Goal: Use online tool/utility: Utilize a website feature to perform a specific function

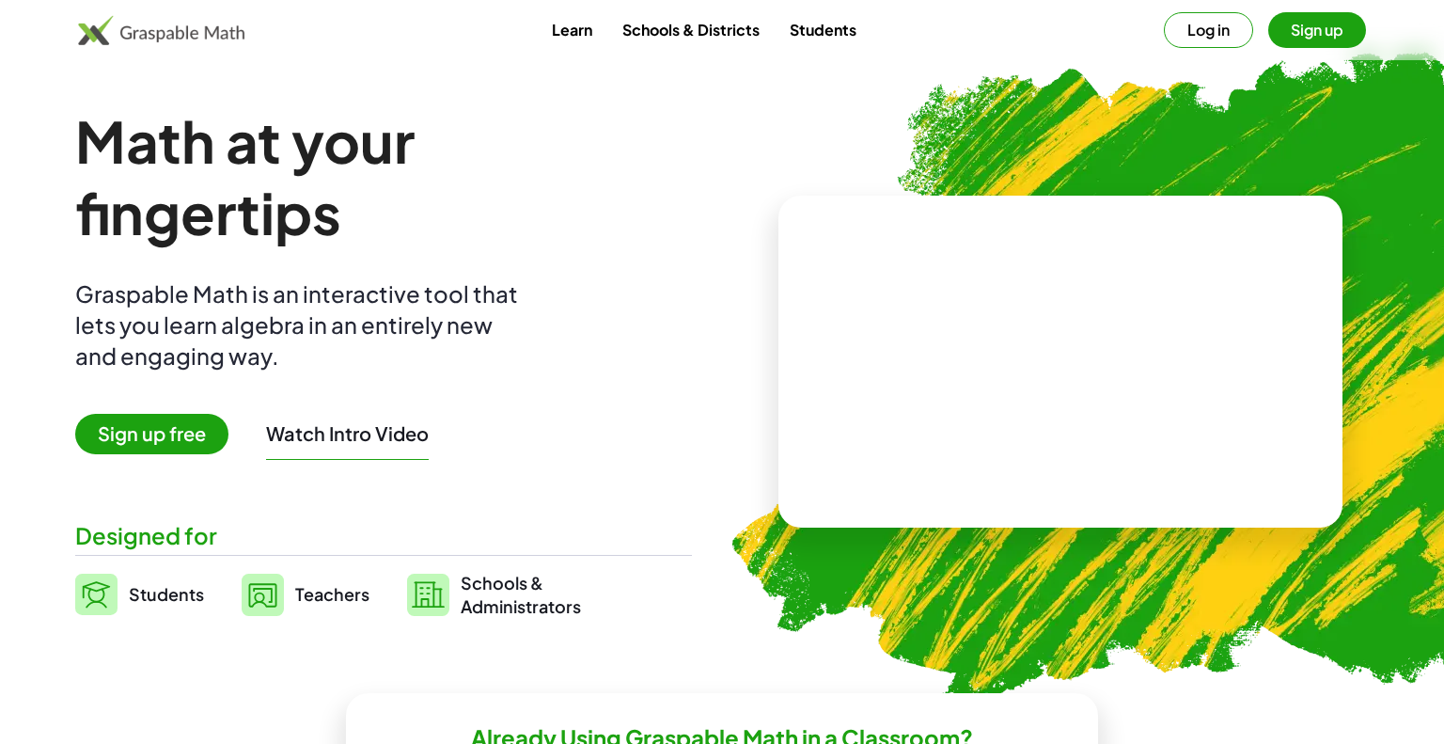
click at [1206, 29] on button "Log in" at bounding box center [1208, 30] width 89 height 36
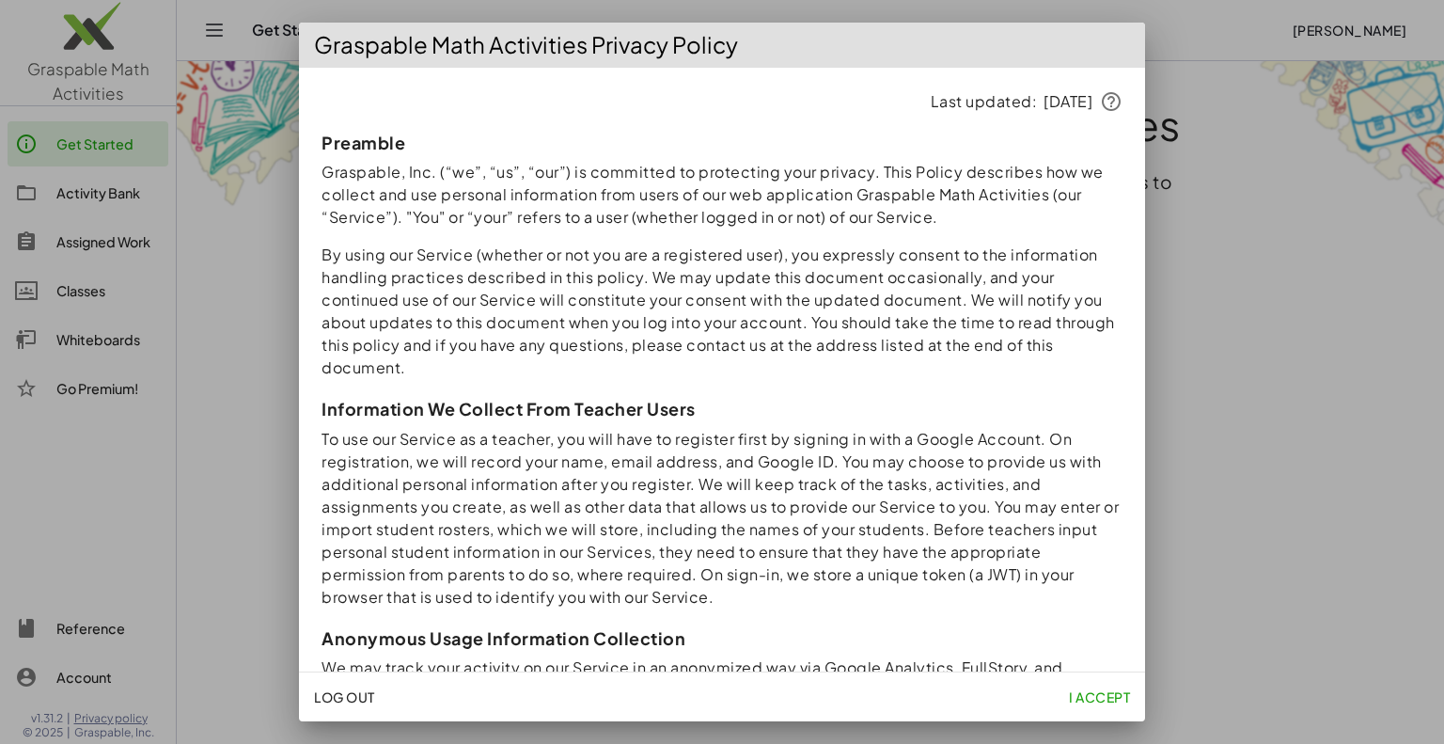
click at [1109, 693] on span "I accept" at bounding box center [1099, 696] width 61 height 17
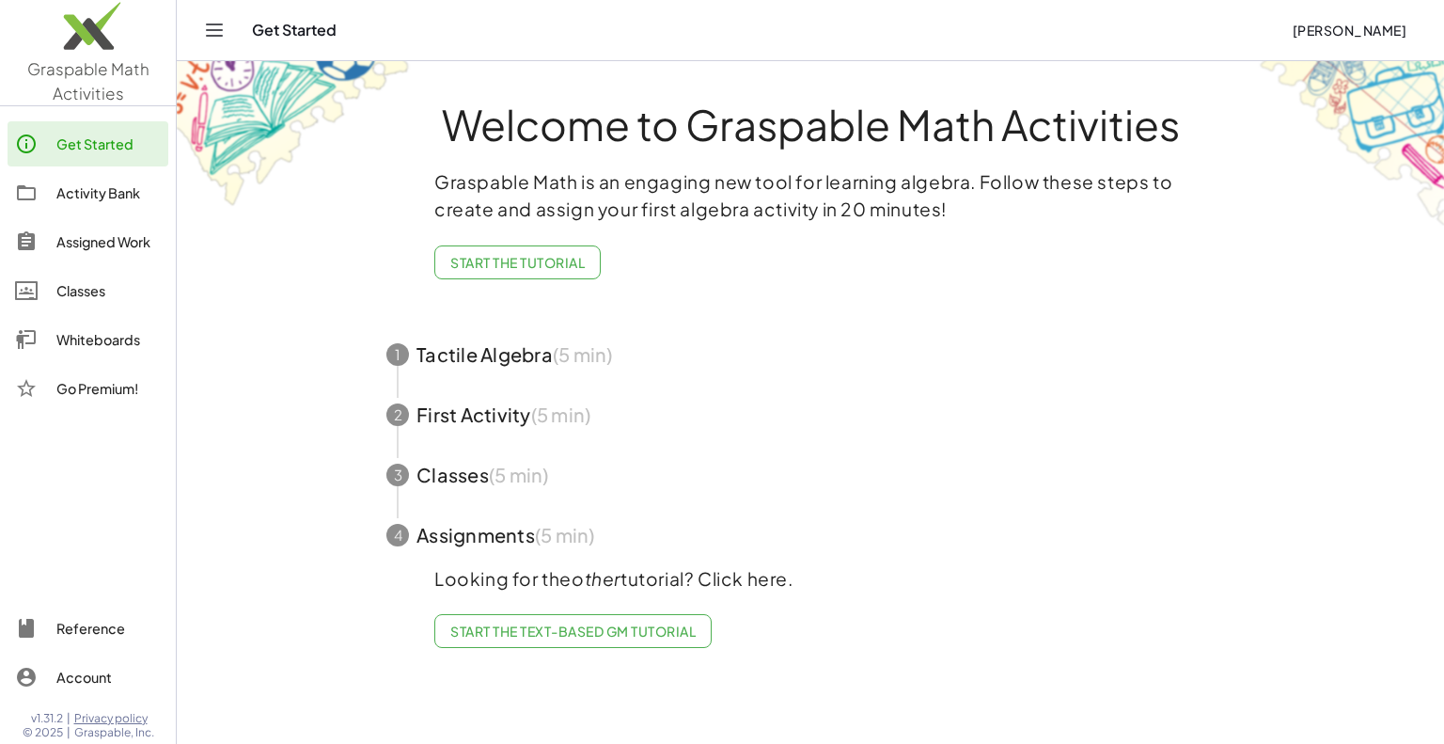
click at [81, 347] on div "Whiteboards" at bounding box center [108, 339] width 104 height 23
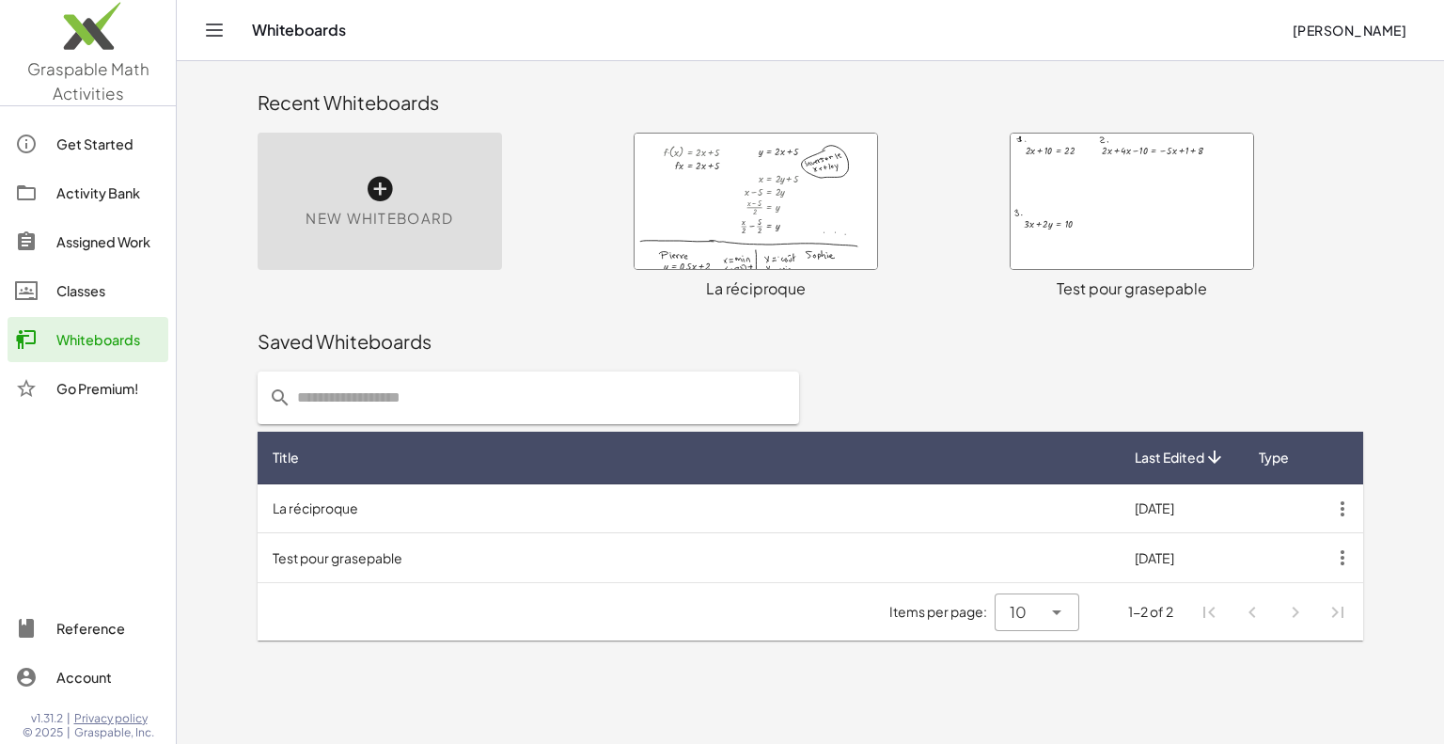
click at [56, 132] on link "Get Started" at bounding box center [88, 143] width 161 height 45
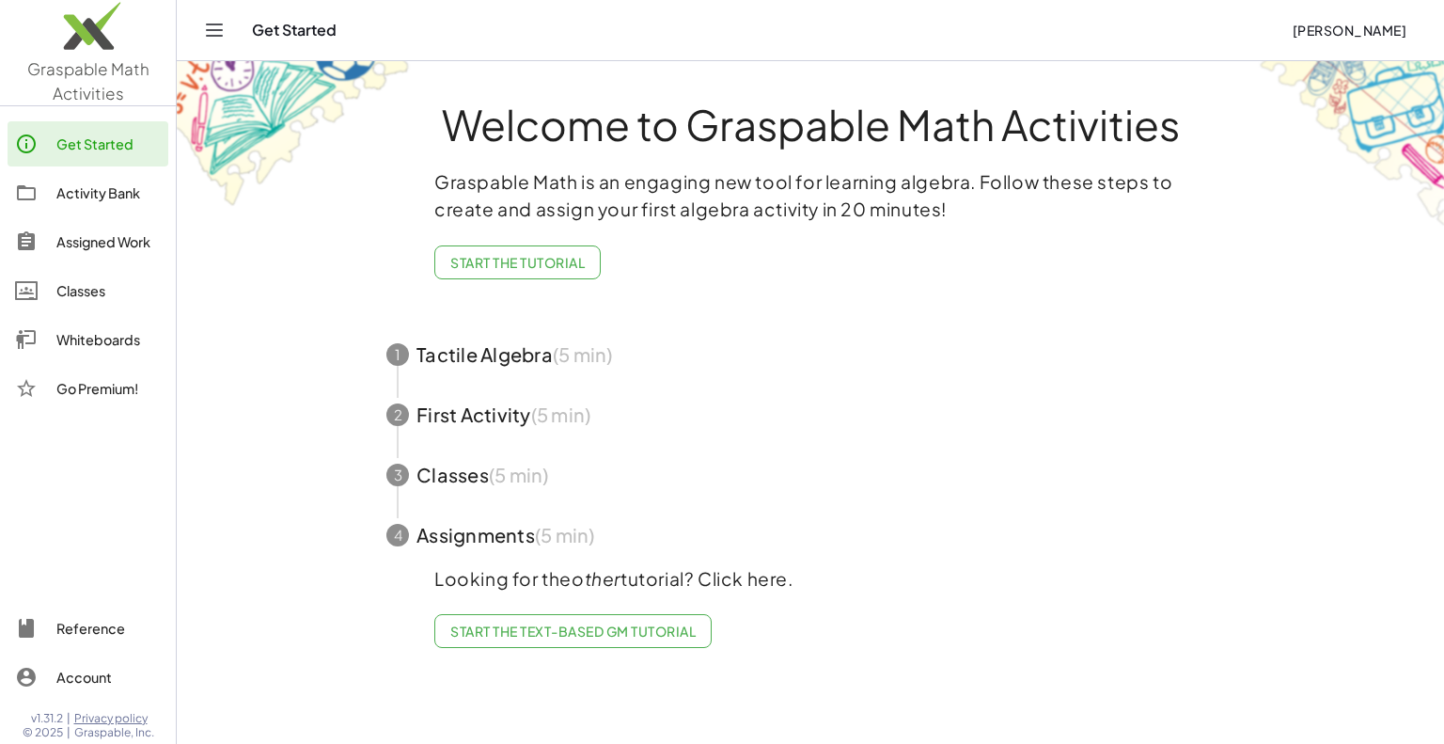
click at [490, 632] on span "Start the Text-based GM Tutorial" at bounding box center [572, 630] width 245 height 17
click at [113, 338] on div "Whiteboards" at bounding box center [108, 339] width 104 height 23
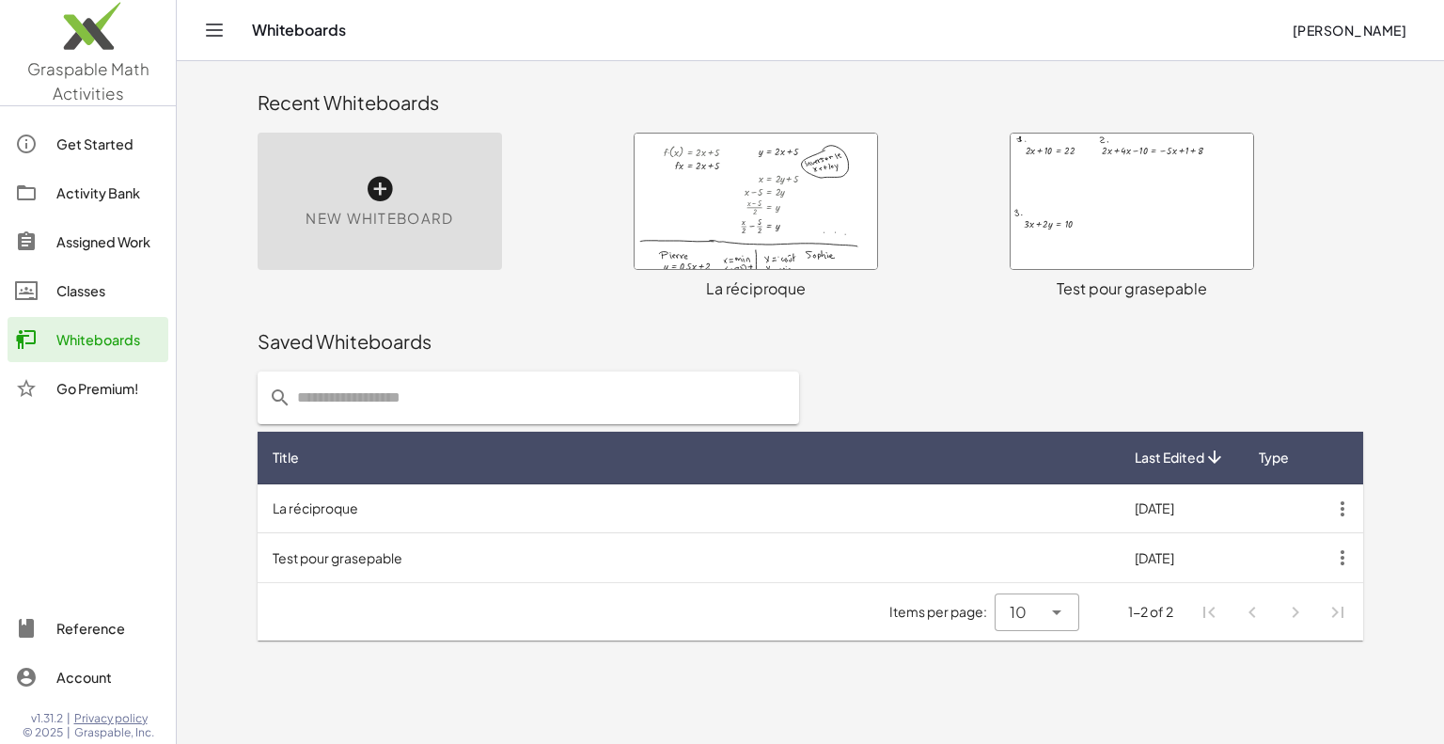
click at [384, 189] on icon at bounding box center [380, 189] width 30 height 30
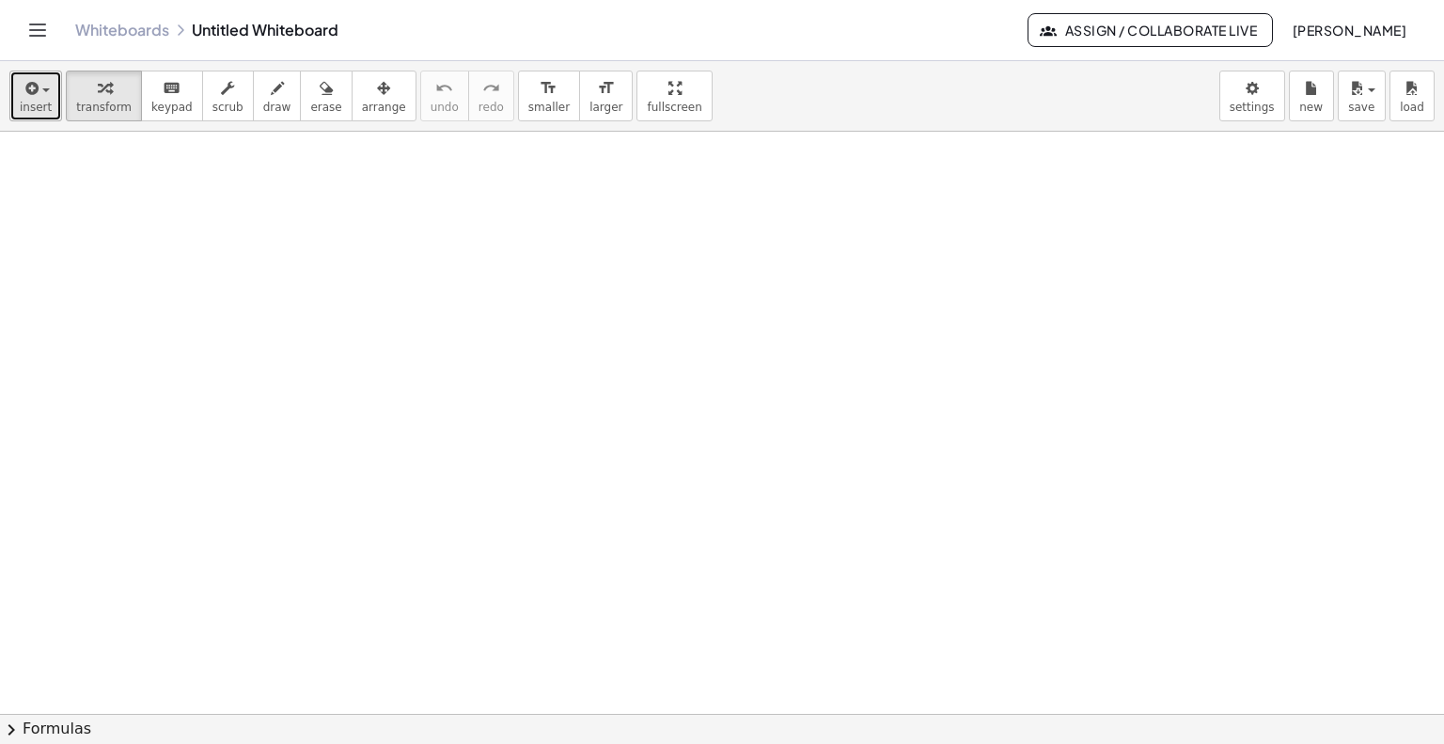
click at [32, 93] on icon "button" at bounding box center [30, 88] width 17 height 23
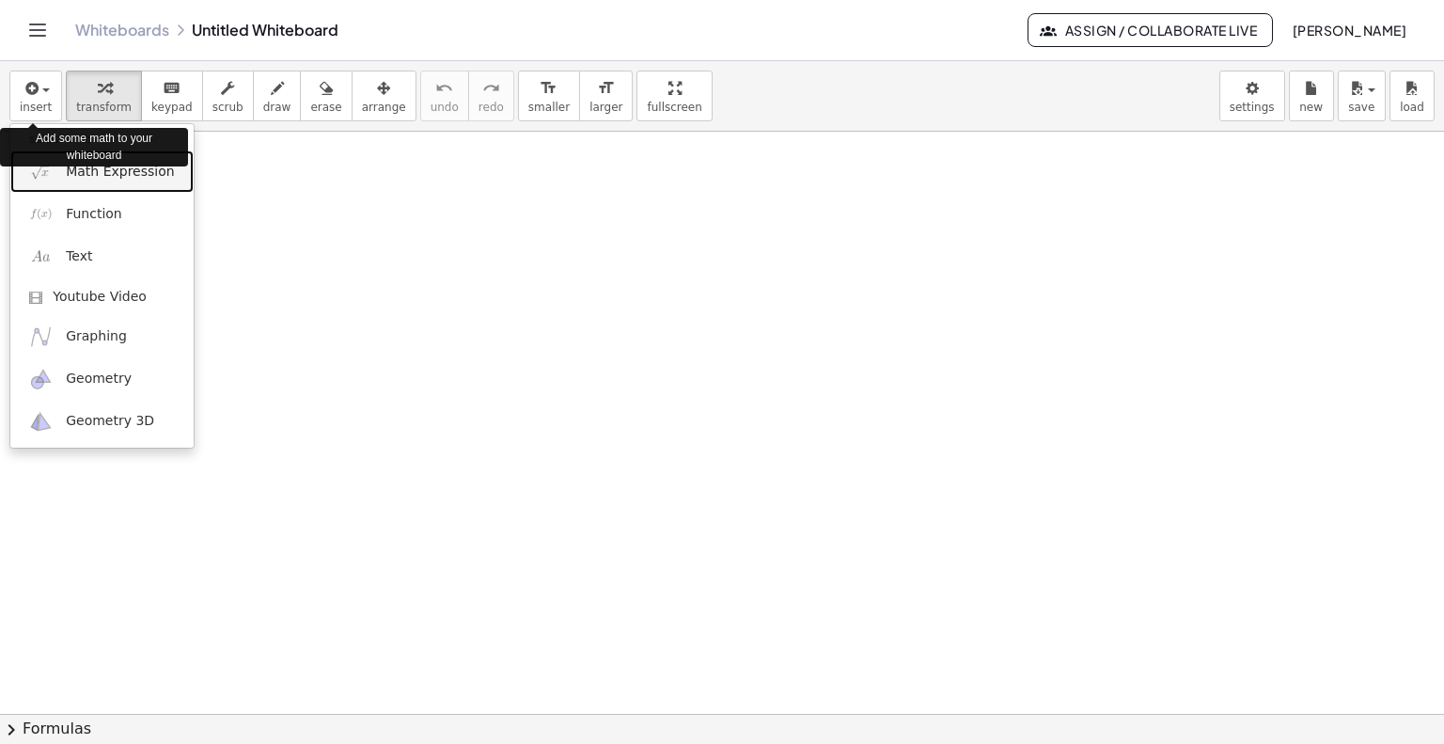
click at [138, 176] on span "Math Expression" at bounding box center [120, 172] width 108 height 19
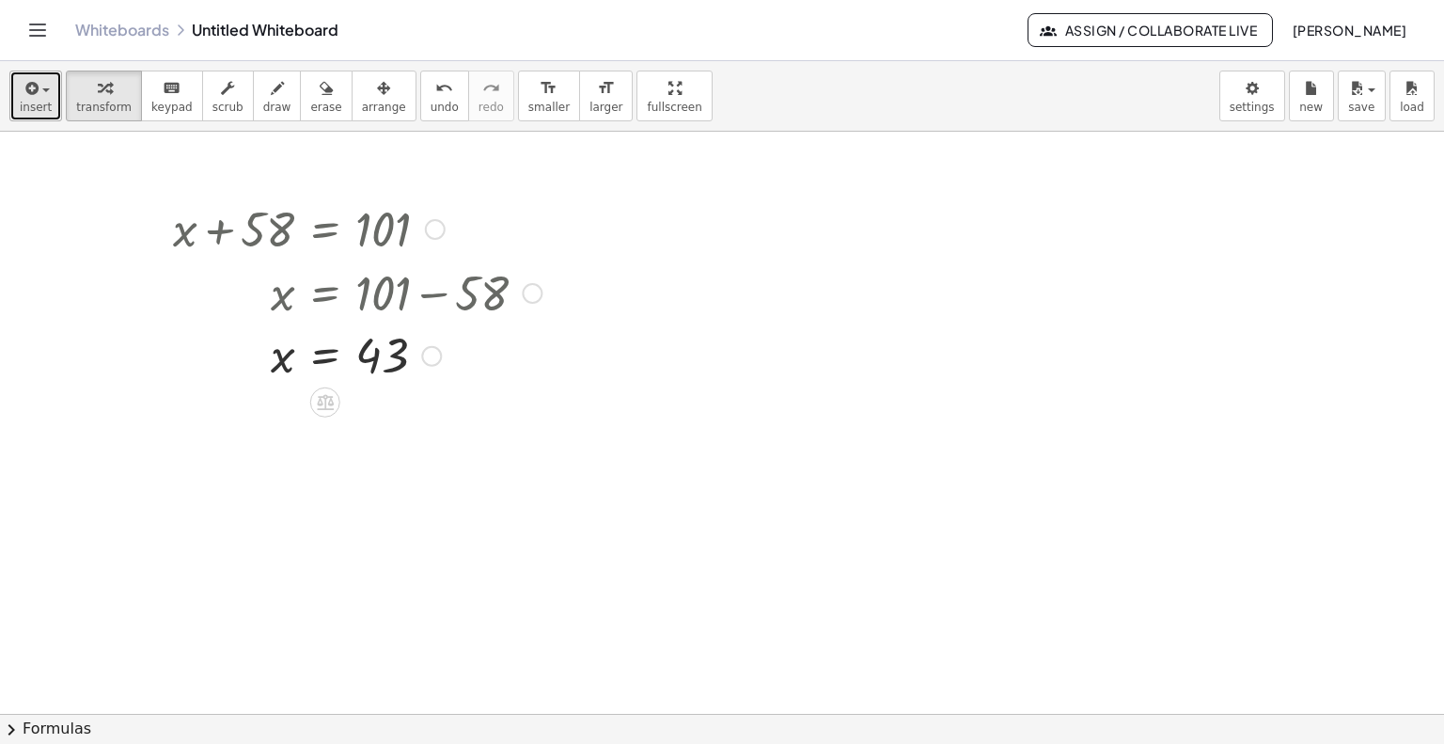
click at [26, 90] on icon "button" at bounding box center [30, 88] width 17 height 23
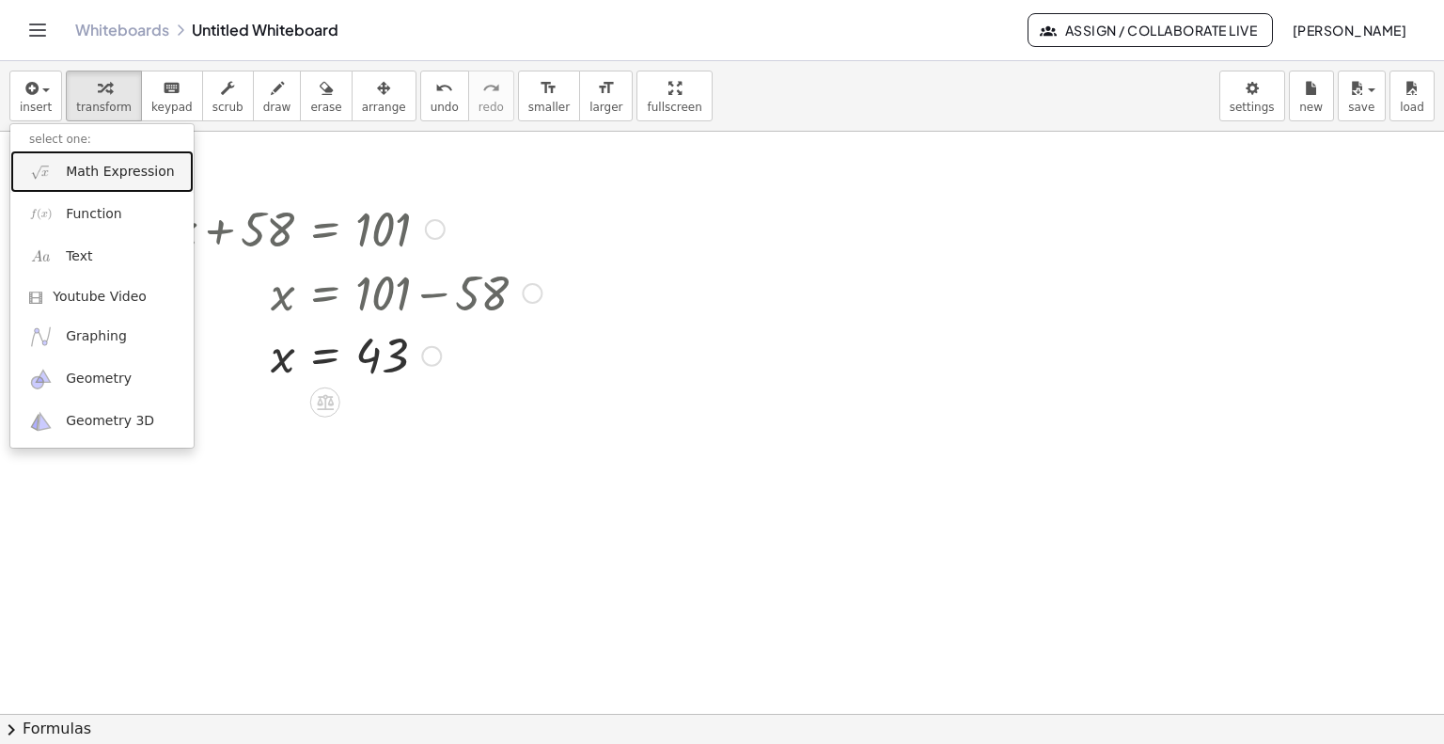
click at [98, 172] on span "Math Expression" at bounding box center [120, 172] width 108 height 19
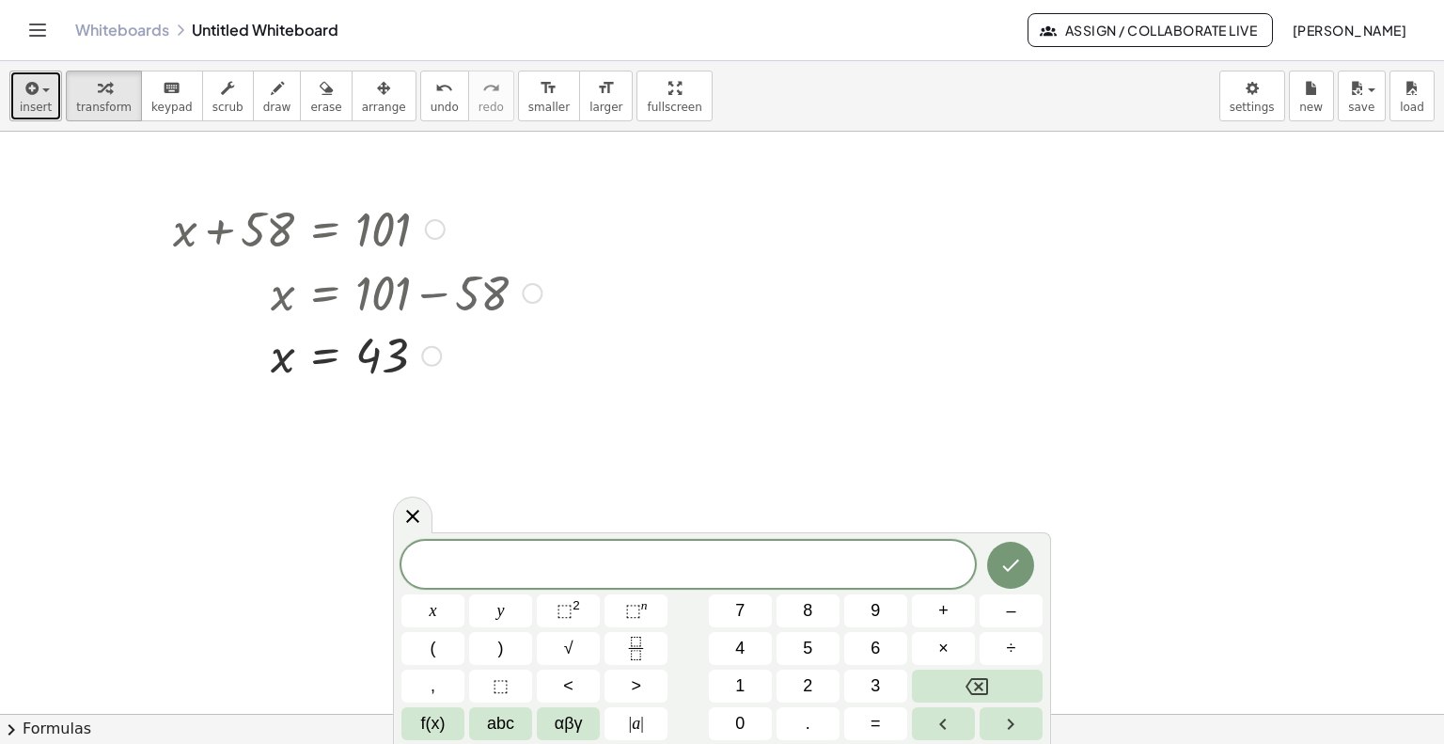
click at [25, 102] on span "insert" at bounding box center [36, 107] width 32 height 13
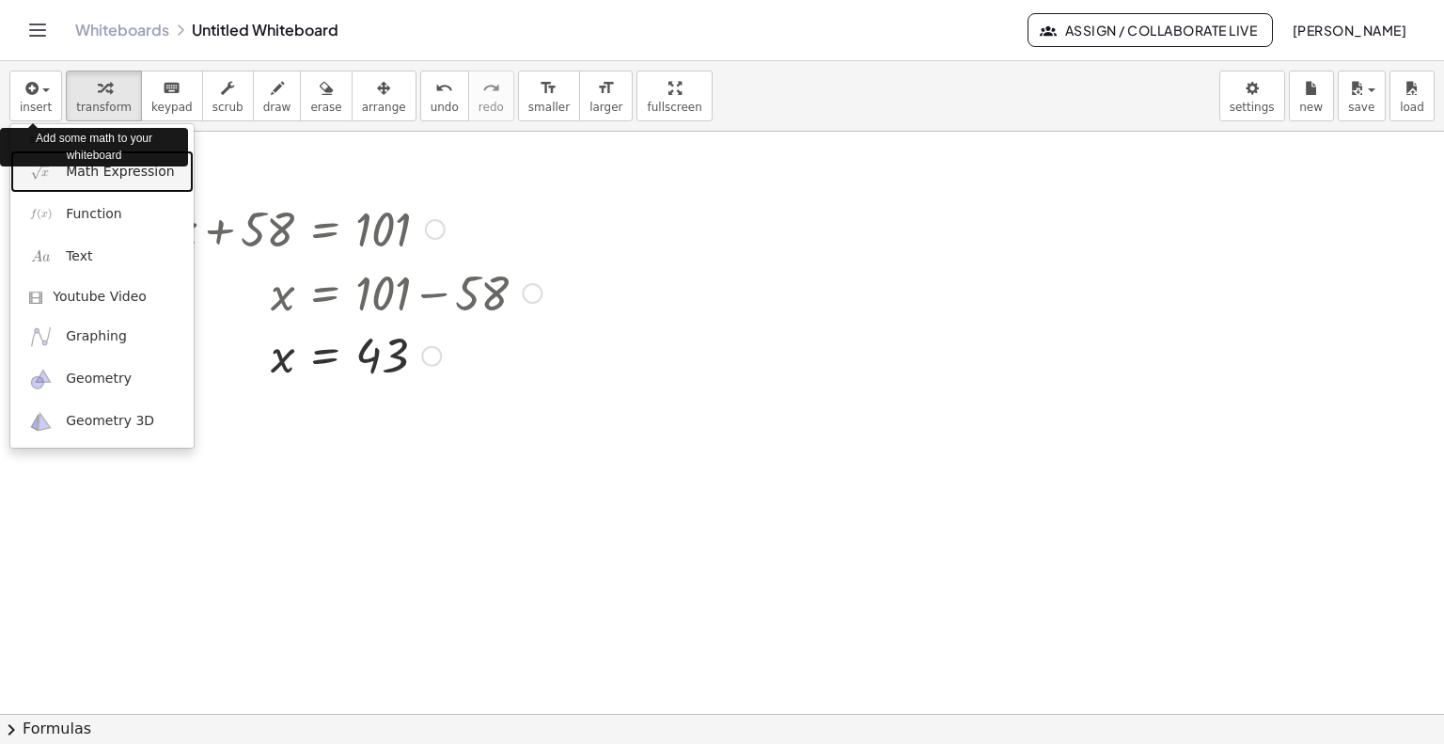
click at [94, 185] on link "Math Expression" at bounding box center [101, 171] width 183 height 42
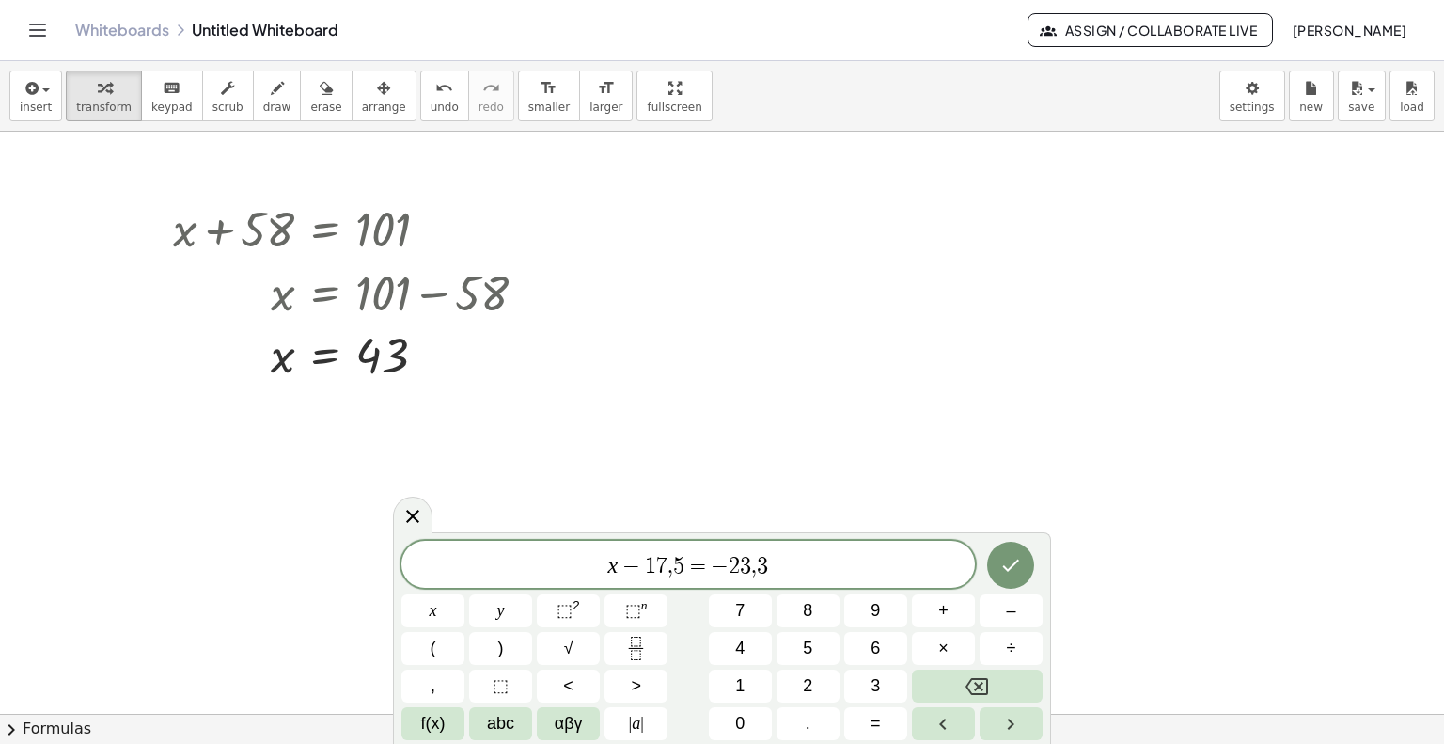
click at [1003, 568] on icon "Done" at bounding box center [1010, 565] width 23 height 23
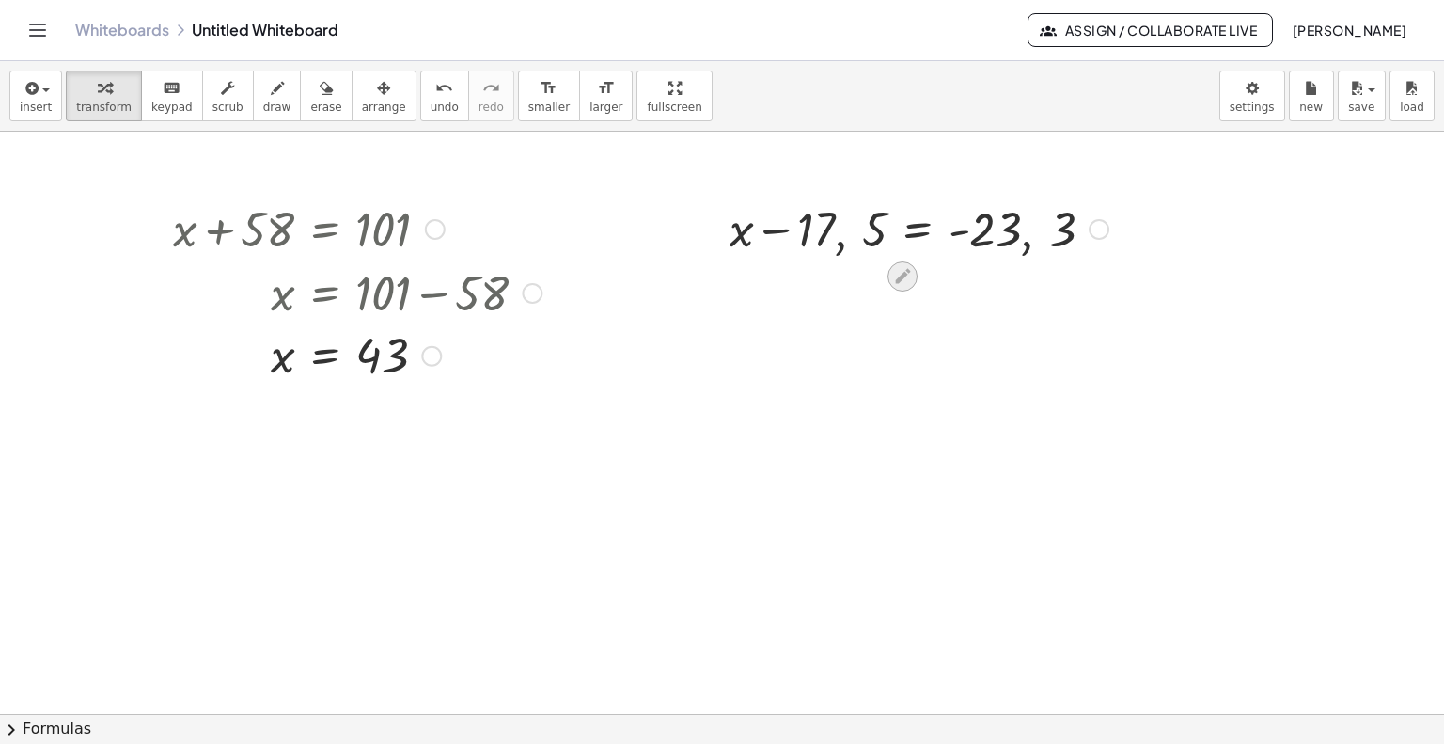
click at [898, 282] on icon at bounding box center [903, 276] width 20 height 20
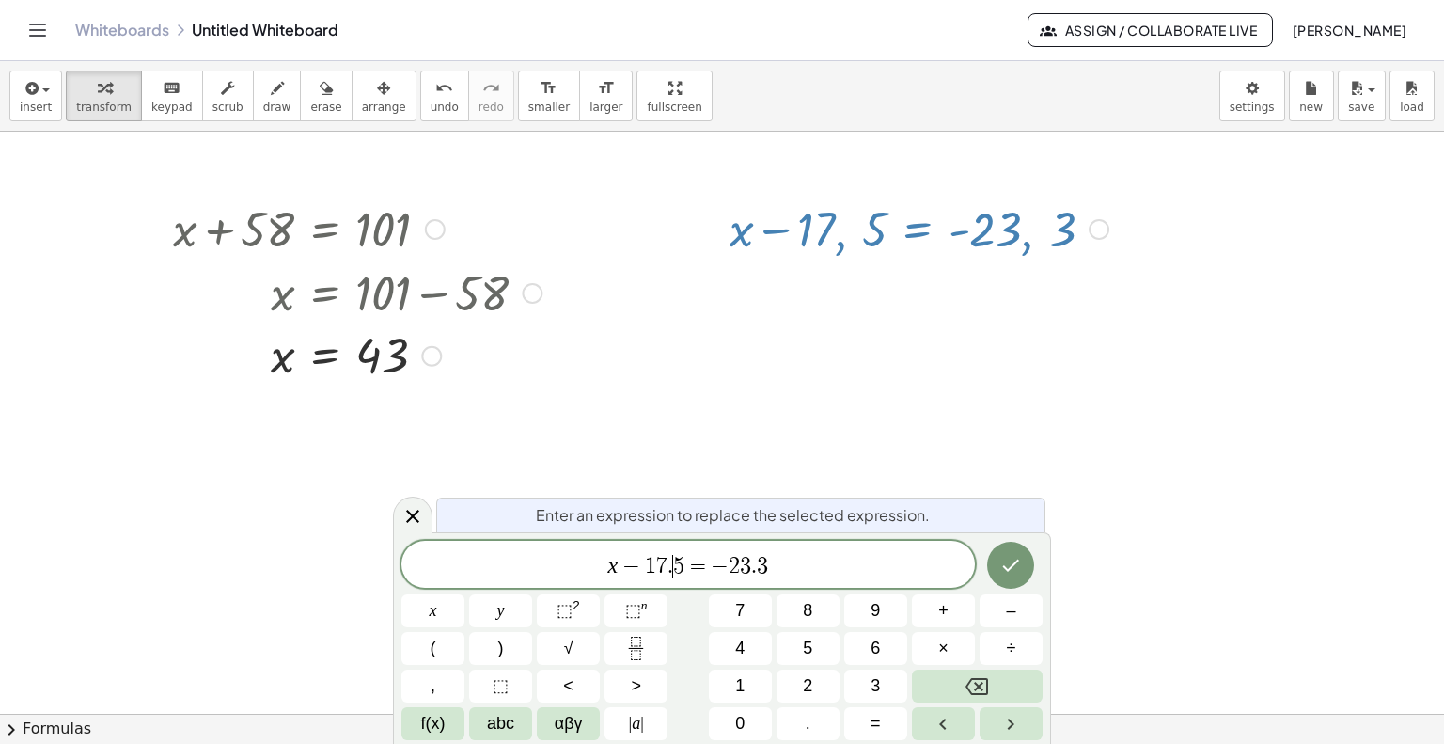
click at [1002, 572] on icon "Done" at bounding box center [1010, 565] width 23 height 23
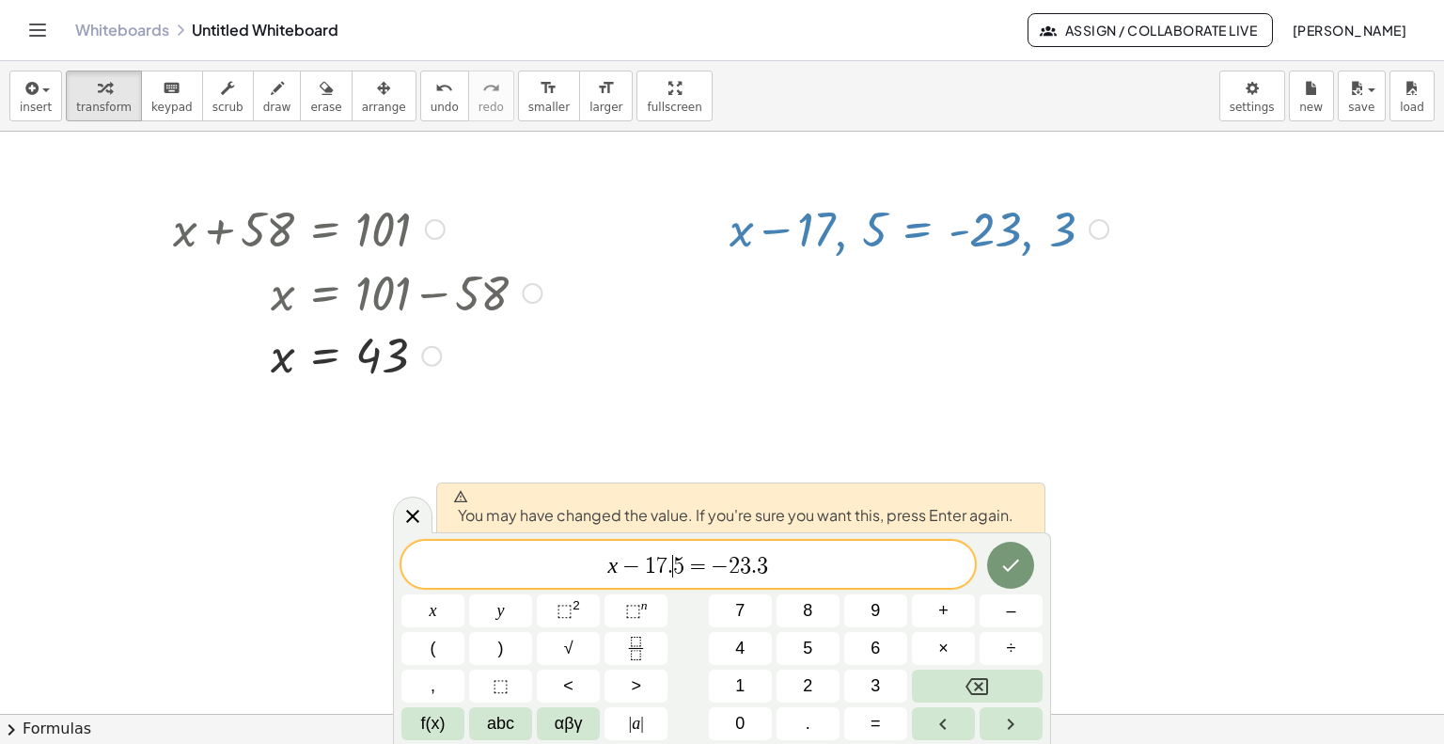
click at [1018, 568] on icon "Done" at bounding box center [1010, 565] width 23 height 23
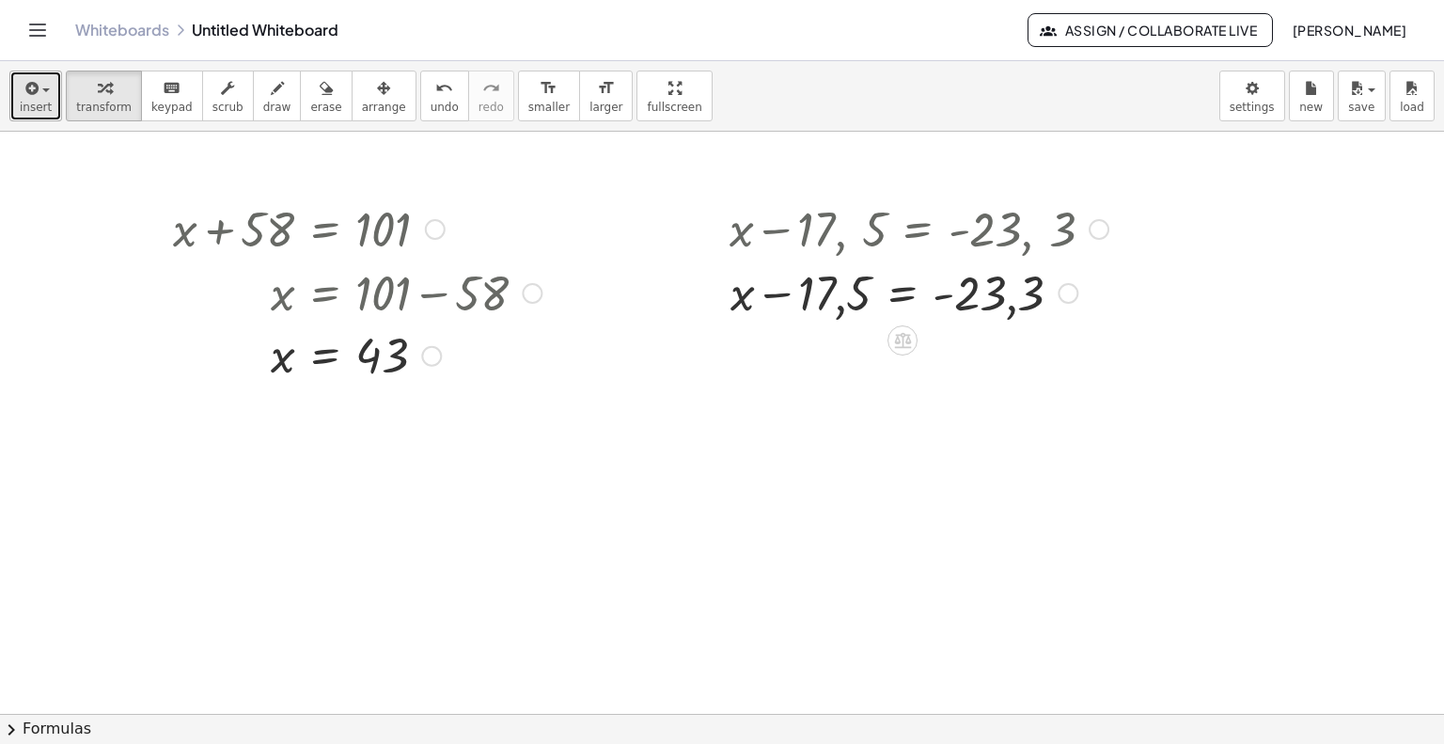
click at [14, 94] on button "insert" at bounding box center [35, 96] width 53 height 51
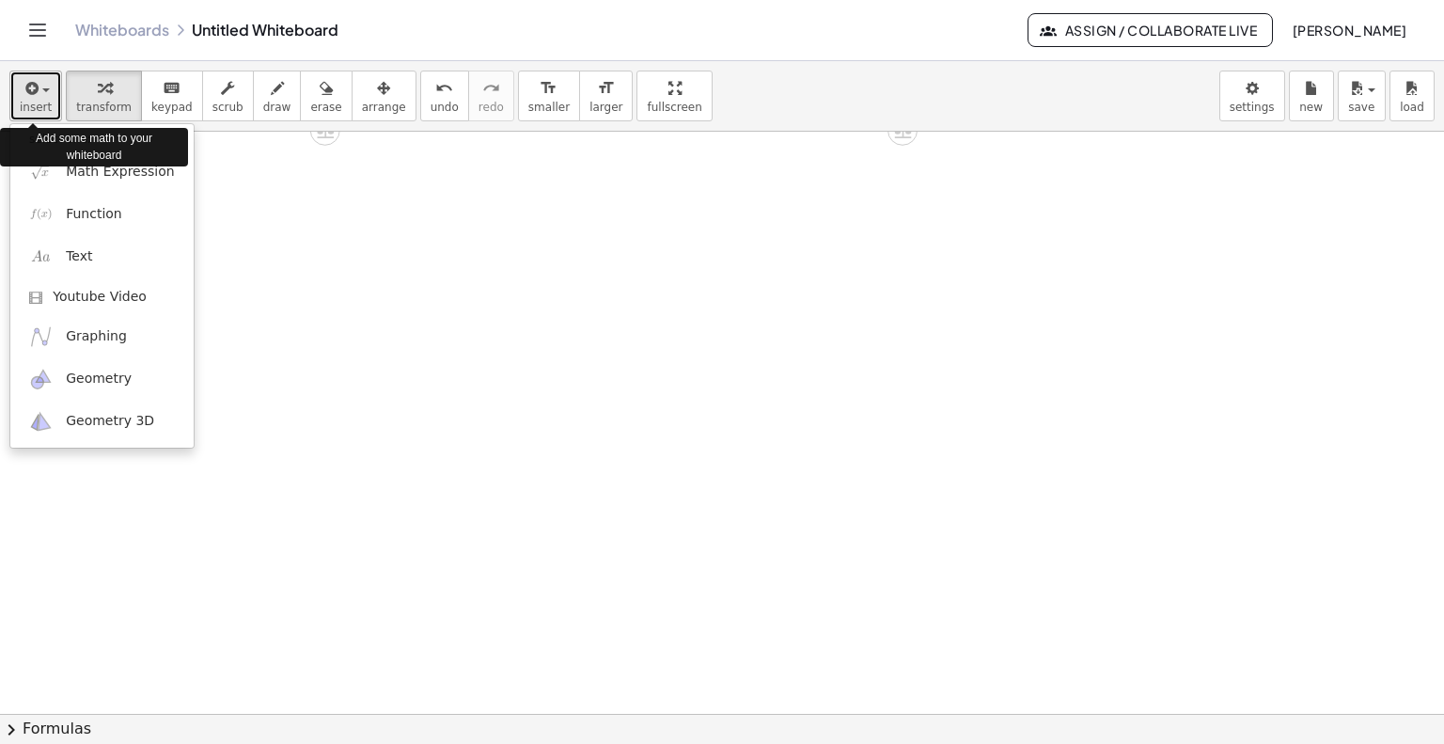
scroll to position [275, 0]
click at [60, 170] on div "Add some math to your whiteboard" at bounding box center [94, 146] width 188 height 47
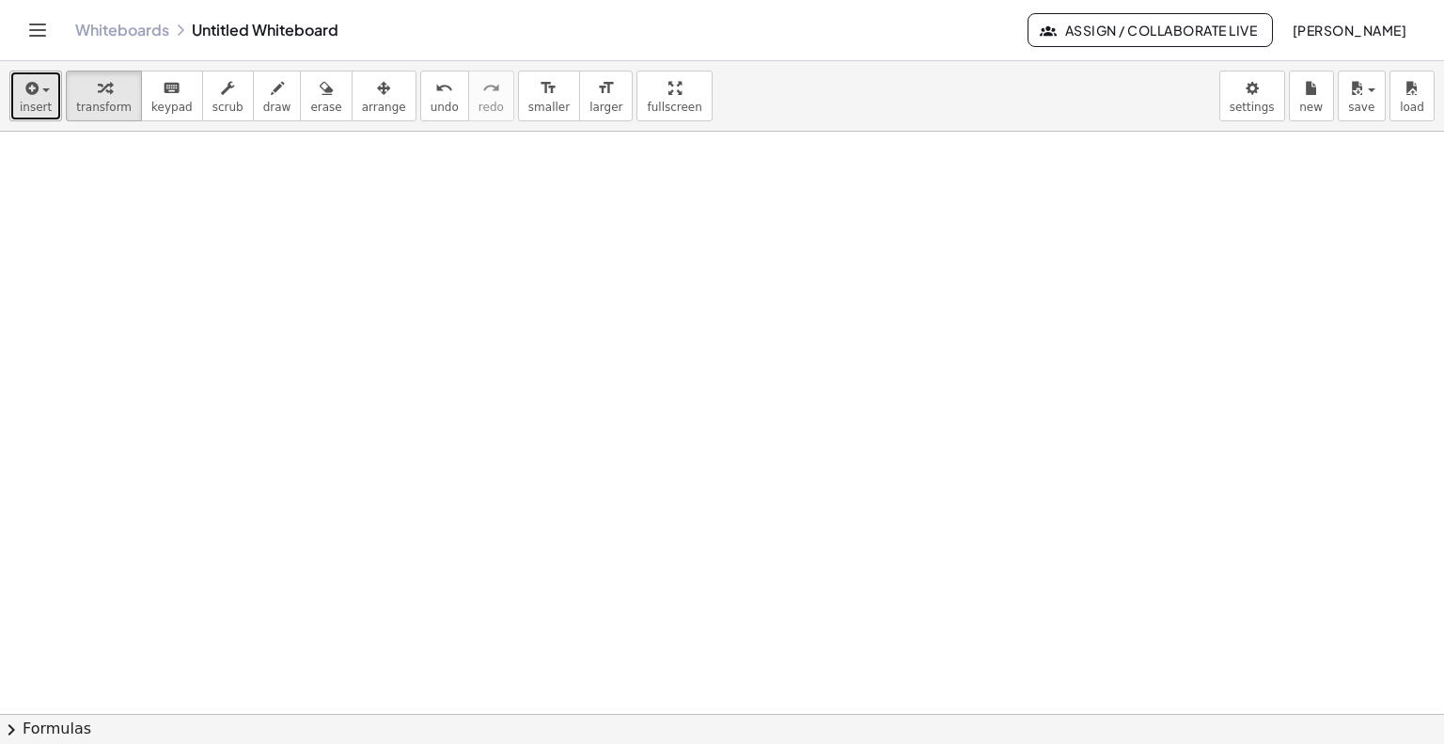
click at [17, 98] on button "insert" at bounding box center [35, 96] width 53 height 51
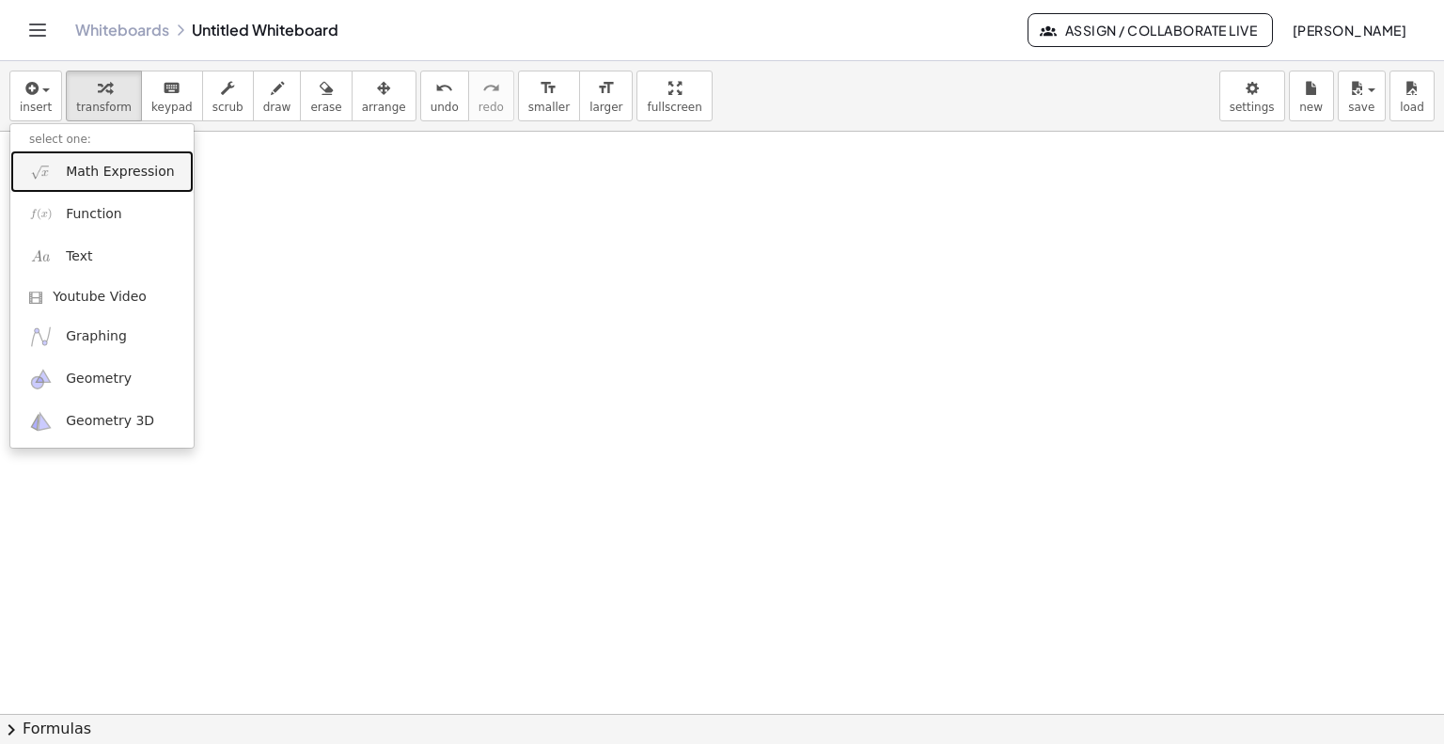
click at [61, 172] on link "Math Expression" at bounding box center [101, 171] width 183 height 42
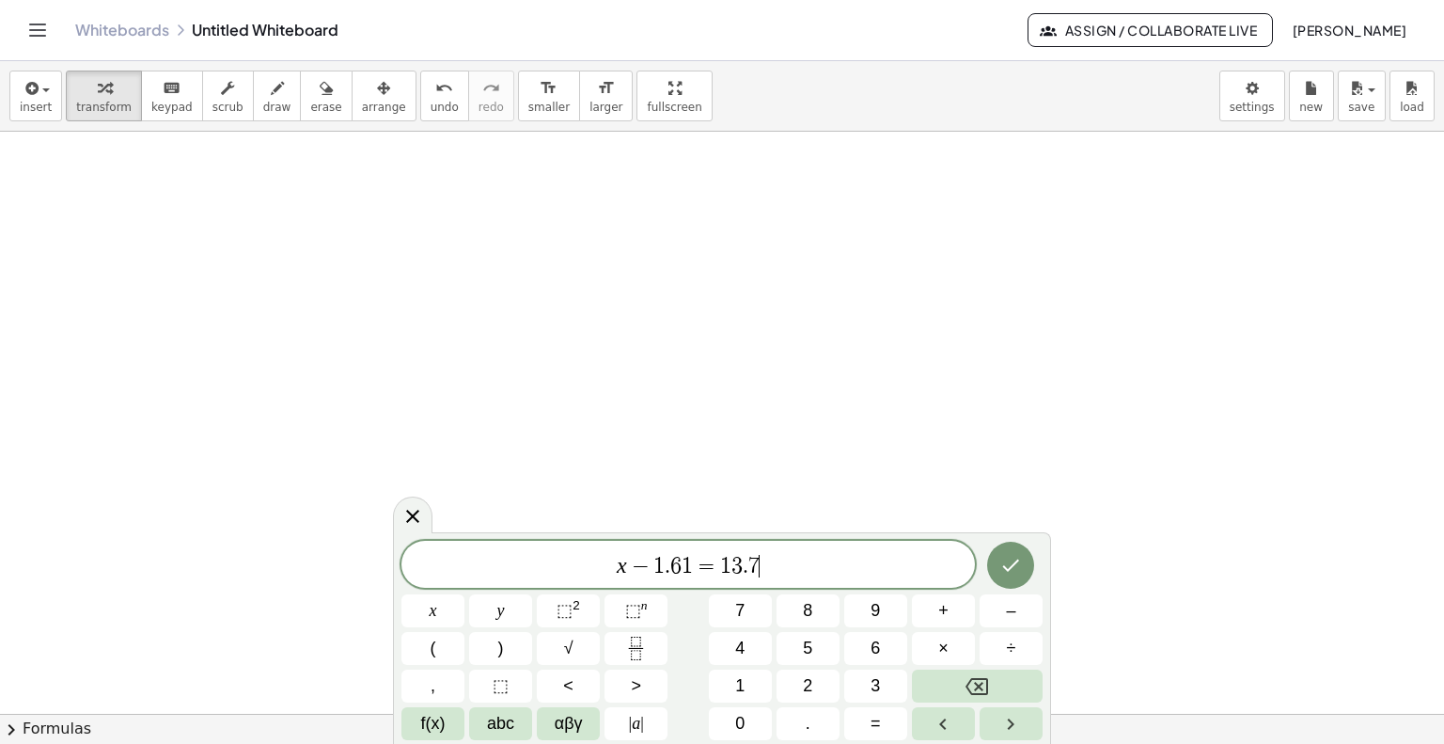
click at [1007, 573] on icon "Done" at bounding box center [1010, 565] width 23 height 23
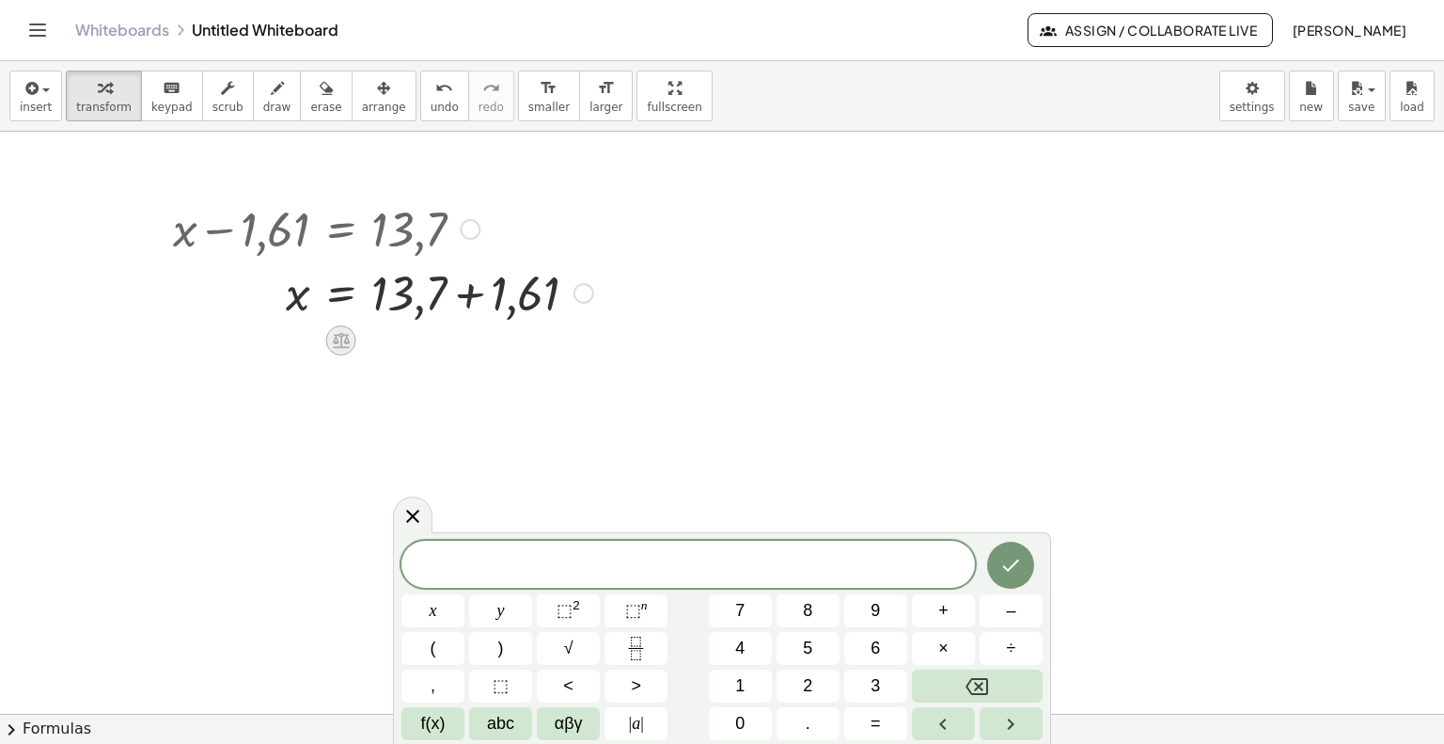
click at [347, 332] on icon at bounding box center [341, 340] width 20 height 20
click at [883, 730] on button "=" at bounding box center [875, 723] width 63 height 33
click at [414, 515] on icon at bounding box center [412, 516] width 13 height 13
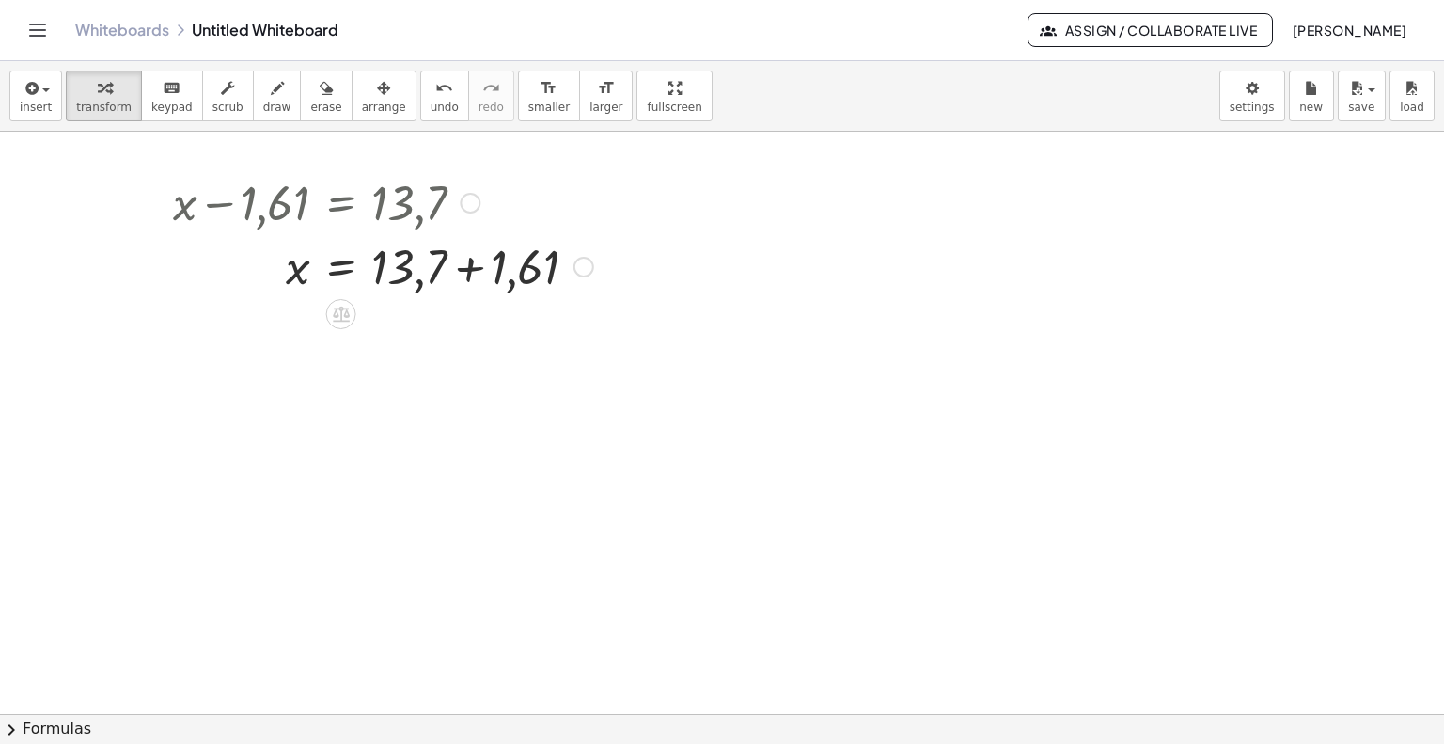
scroll to position [301, 0]
